Goal: Task Accomplishment & Management: Manage account settings

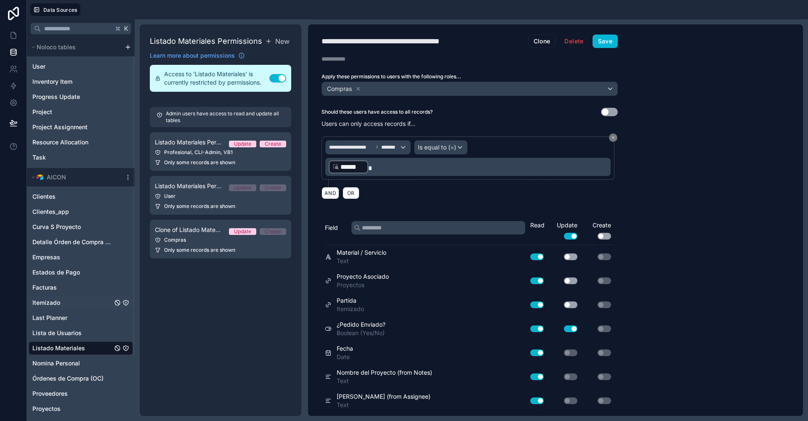
scroll to position [103, 0]
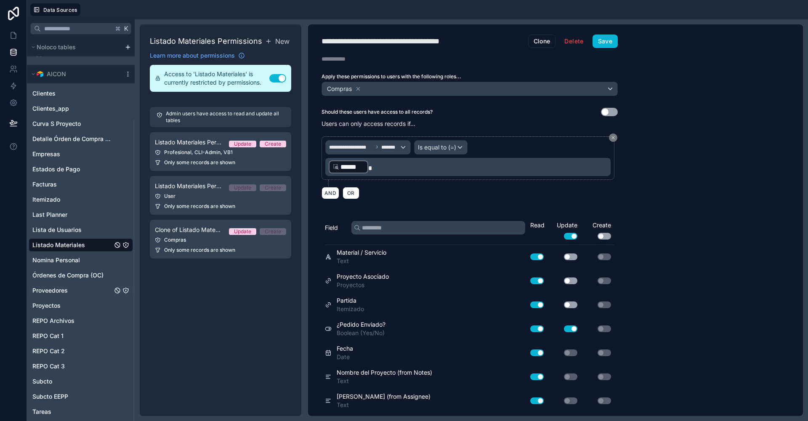
click at [59, 292] on span "Proveedores" at bounding box center [49, 290] width 35 height 8
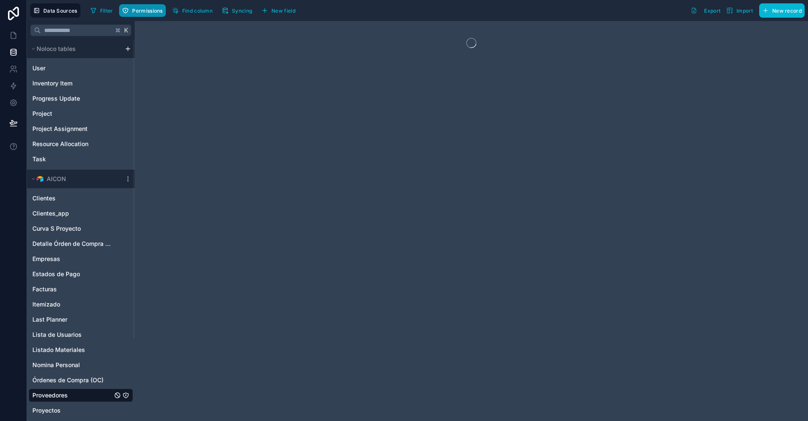
click at [145, 14] on button "Permissions" at bounding box center [142, 10] width 46 height 13
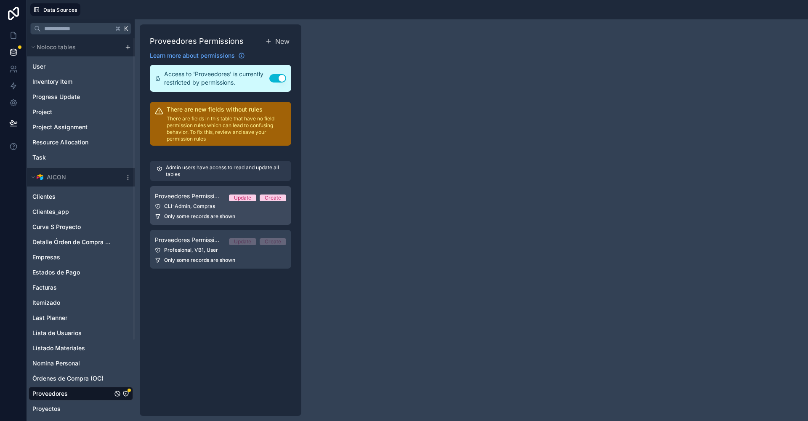
click at [191, 154] on div "Proveedores Permissions New Learn more about permissions Access to 'Proveedores…" at bounding box center [221, 219] width 162 height 391
click at [176, 213] on span "Only some records are shown" at bounding box center [199, 216] width 71 height 7
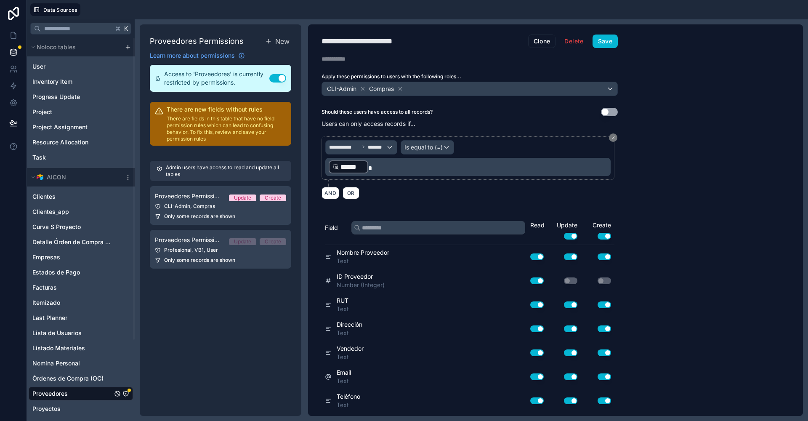
scroll to position [135, 0]
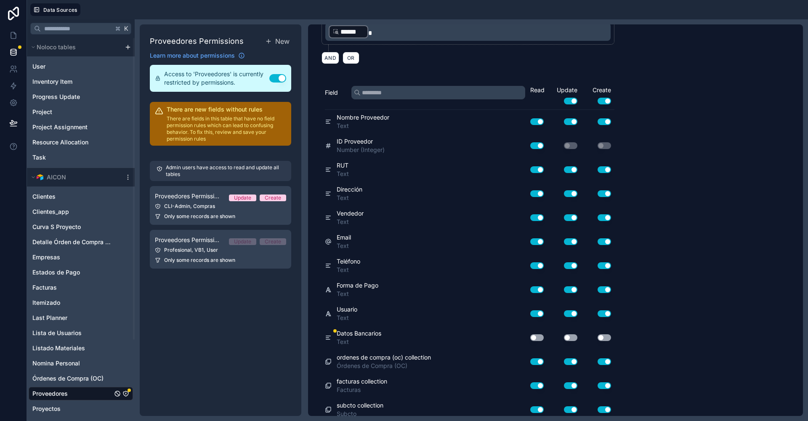
click at [540, 334] on button "Use setting" at bounding box center [536, 337] width 13 height 7
click at [569, 334] on button "Use setting" at bounding box center [570, 337] width 13 height 7
click at [594, 334] on div "Use setting" at bounding box center [598, 337] width 34 height 7
click at [603, 334] on button "Use setting" at bounding box center [604, 337] width 13 height 7
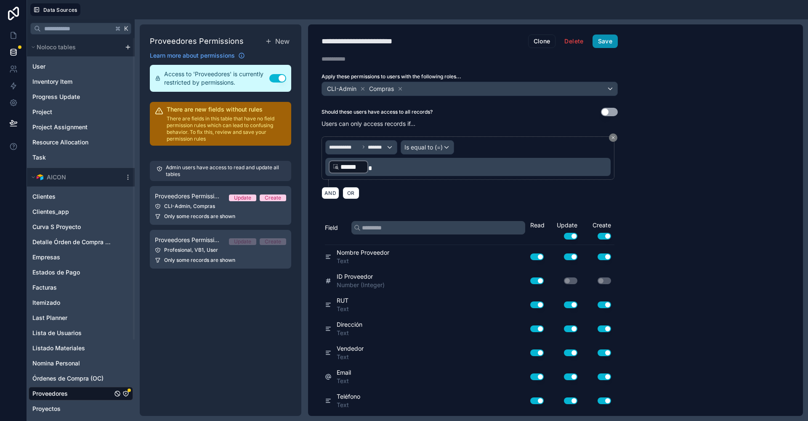
click at [605, 41] on button "Save" at bounding box center [605, 41] width 25 height 13
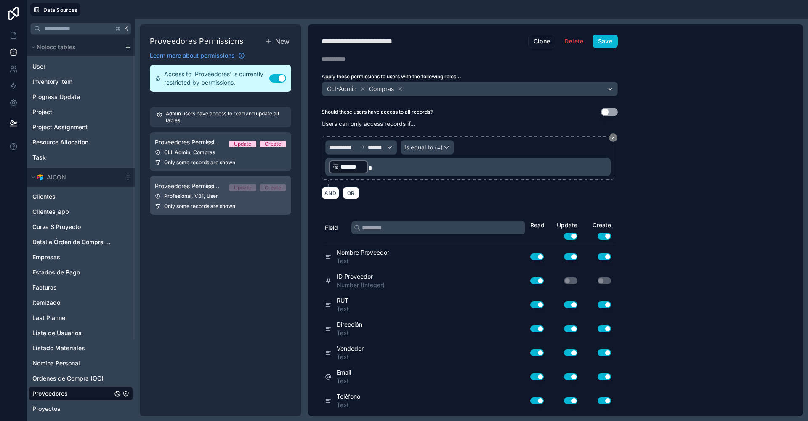
click at [188, 205] on span "Only some records are shown" at bounding box center [199, 206] width 71 height 7
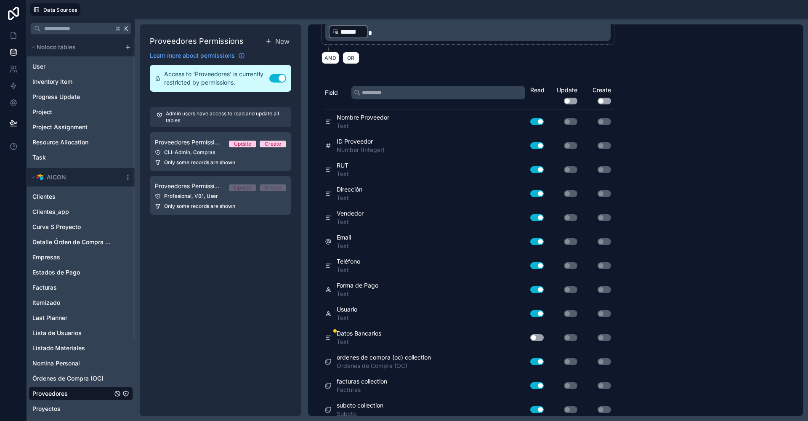
scroll to position [135, 0]
click at [538, 335] on button "Use setting" at bounding box center [536, 338] width 13 height 7
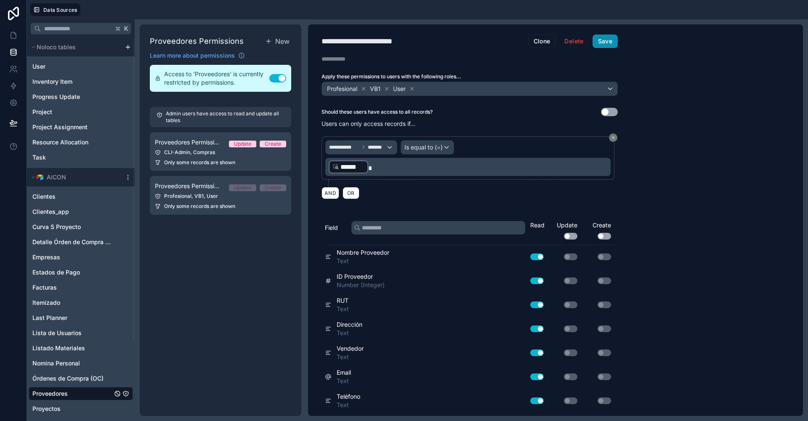
click at [607, 35] on button "Save" at bounding box center [605, 41] width 25 height 13
